Goal: Task Accomplishment & Management: Use online tool/utility

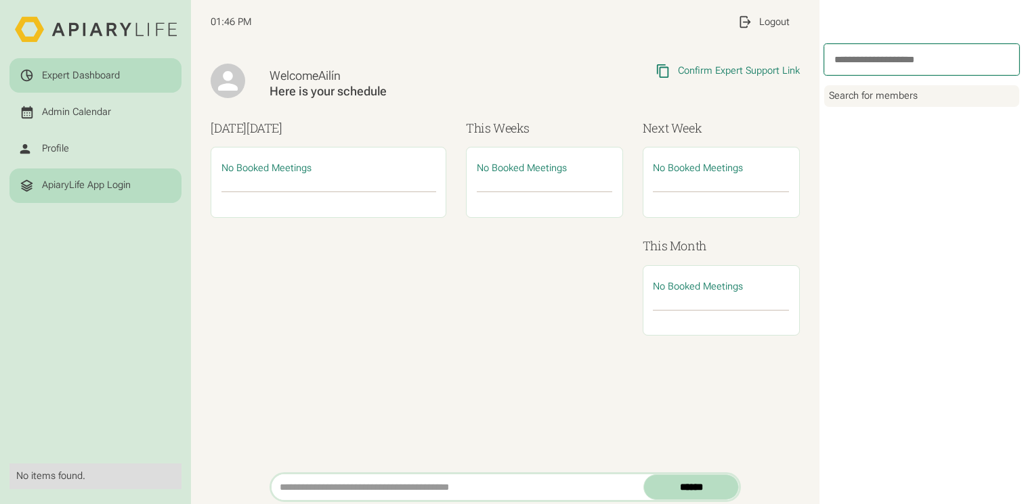
click at [89, 181] on div "ApiaryLife App Login" at bounding box center [86, 185] width 89 height 12
